Goal: Check status

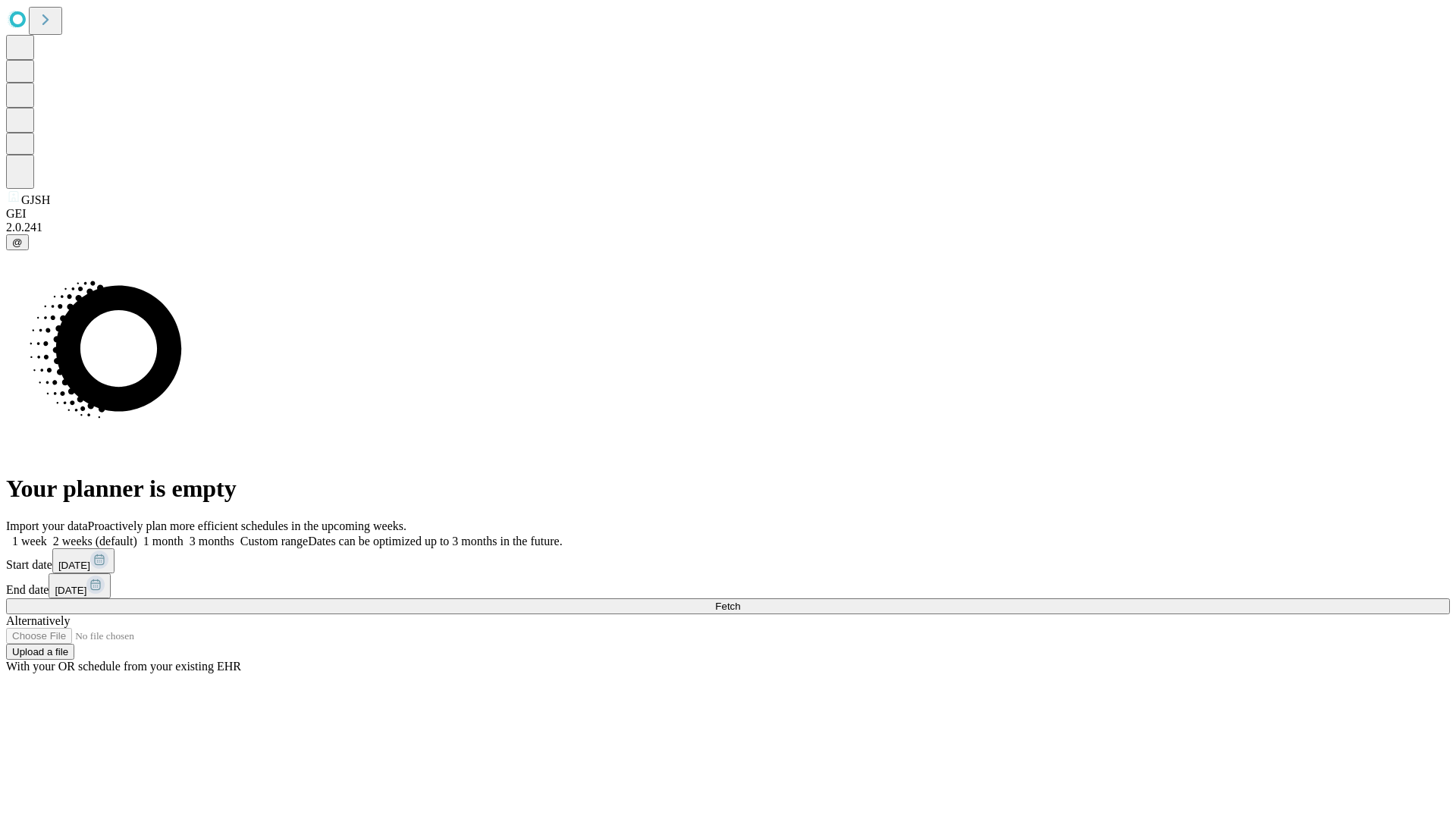
click at [740, 601] on span "Fetch" at bounding box center [728, 606] width 25 height 11
